Goal: Task Accomplishment & Management: Use online tool/utility

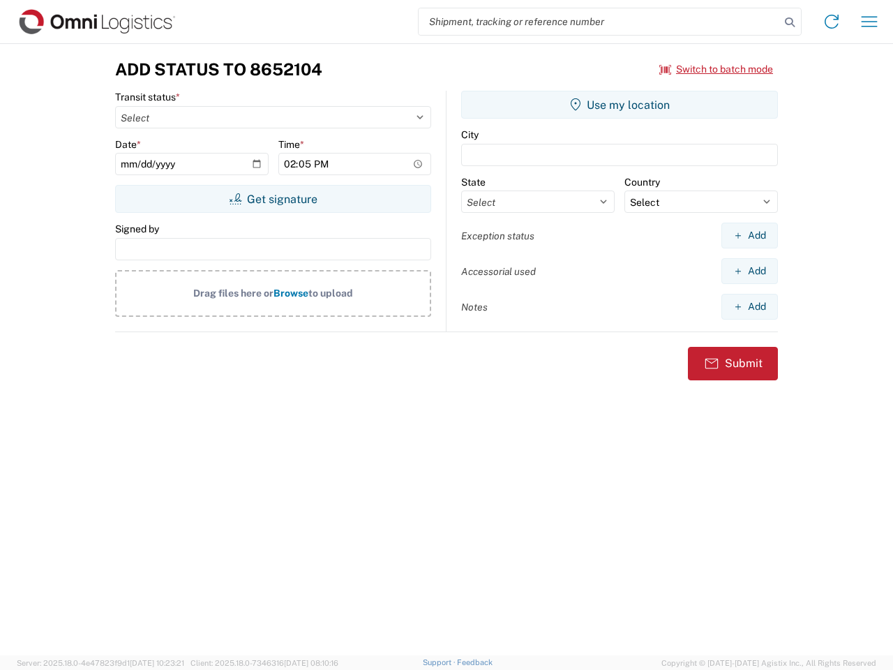
click at [599, 22] on input "search" at bounding box center [599, 21] width 361 height 27
click at [790, 22] on icon at bounding box center [790, 23] width 20 height 20
click at [832, 22] on icon at bounding box center [831, 21] width 22 height 22
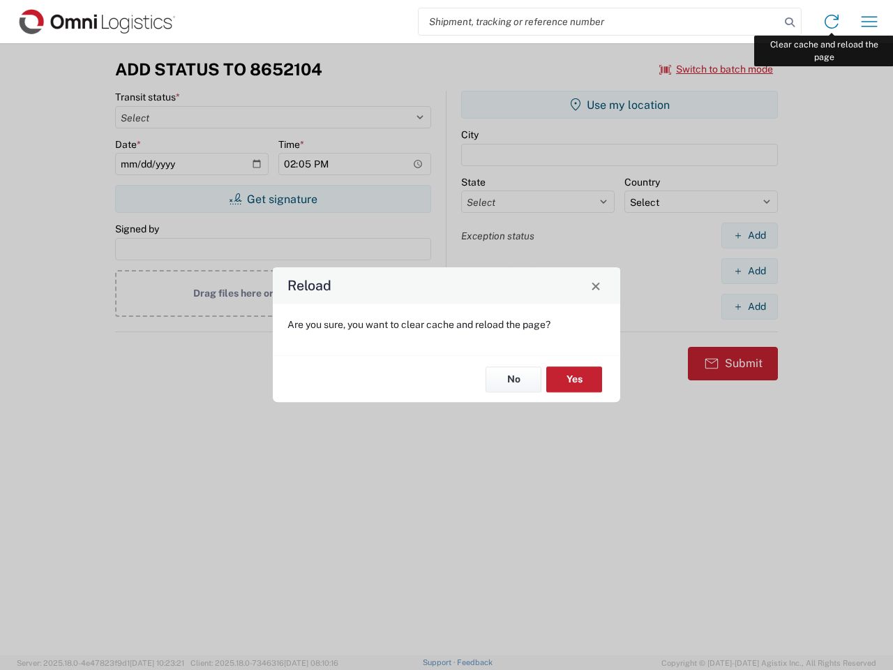
click at [869, 22] on div "Reload Are you sure, you want to clear cache and reload the page? No Yes" at bounding box center [446, 335] width 893 height 670
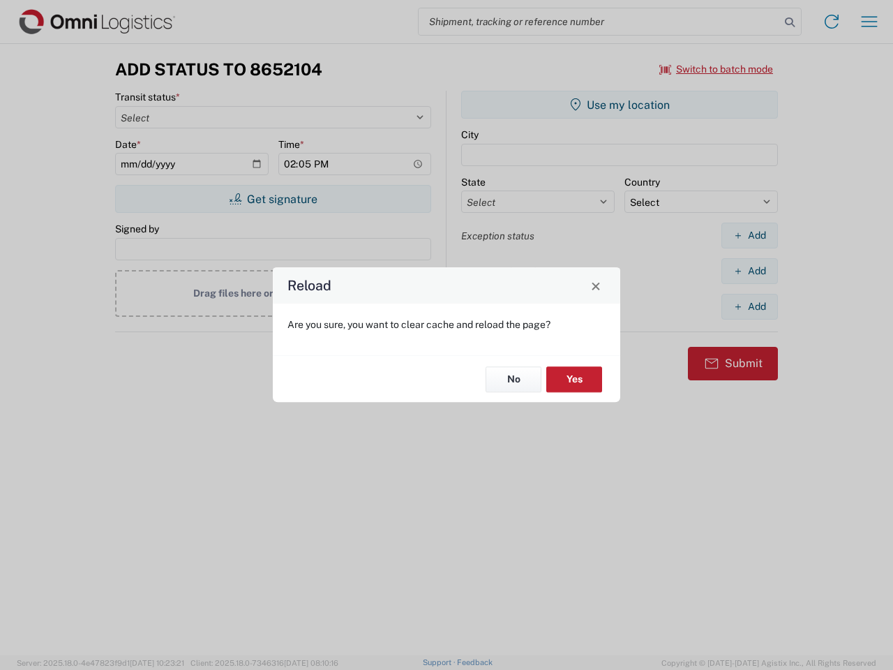
click at [716, 69] on div "Reload Are you sure, you want to clear cache and reload the page? No Yes" at bounding box center [446, 335] width 893 height 670
click at [273, 199] on div "Reload Are you sure, you want to clear cache and reload the page? No Yes" at bounding box center [446, 335] width 893 height 670
click at [619, 105] on div "Reload Are you sure, you want to clear cache and reload the page? No Yes" at bounding box center [446, 335] width 893 height 670
click at [749, 235] on div "Reload Are you sure, you want to clear cache and reload the page? No Yes" at bounding box center [446, 335] width 893 height 670
click at [749, 271] on div "Reload Are you sure, you want to clear cache and reload the page? No Yes" at bounding box center [446, 335] width 893 height 670
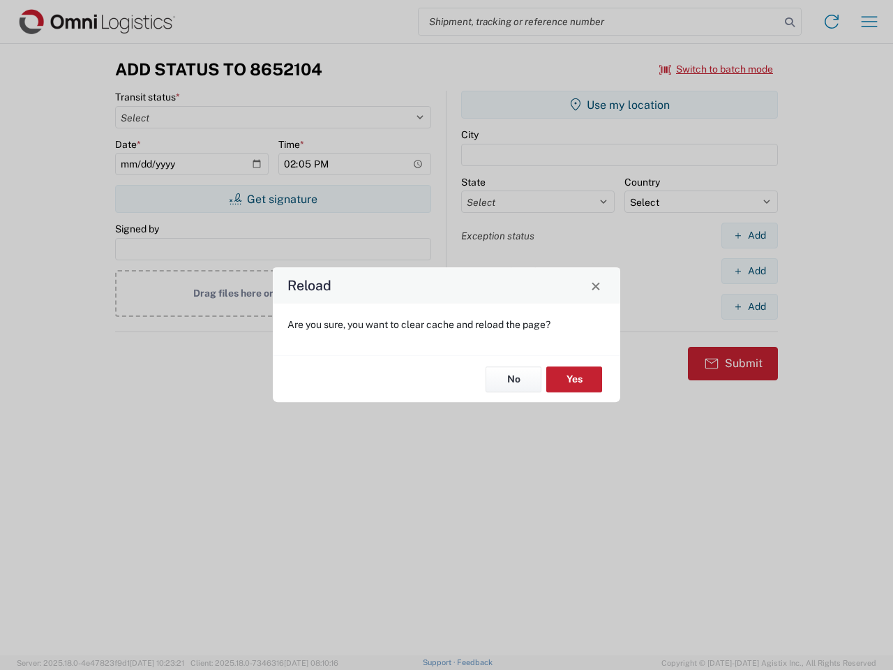
click at [749, 306] on div "Reload Are you sure, you want to clear cache and reload the page? No Yes" at bounding box center [446, 335] width 893 height 670
